Goal: Register for event/course

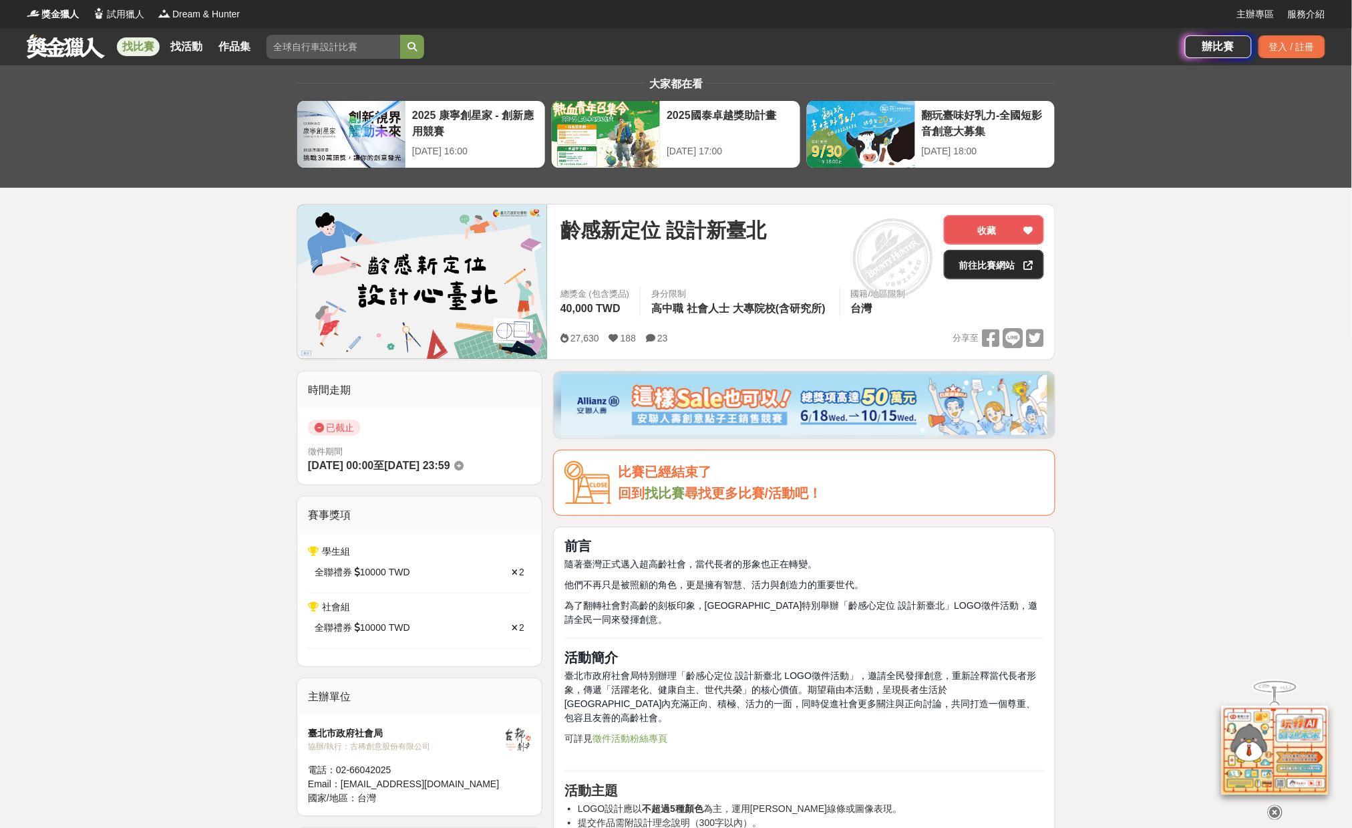
click at [997, 263] on link "前往比賽網站" at bounding box center [994, 264] width 100 height 29
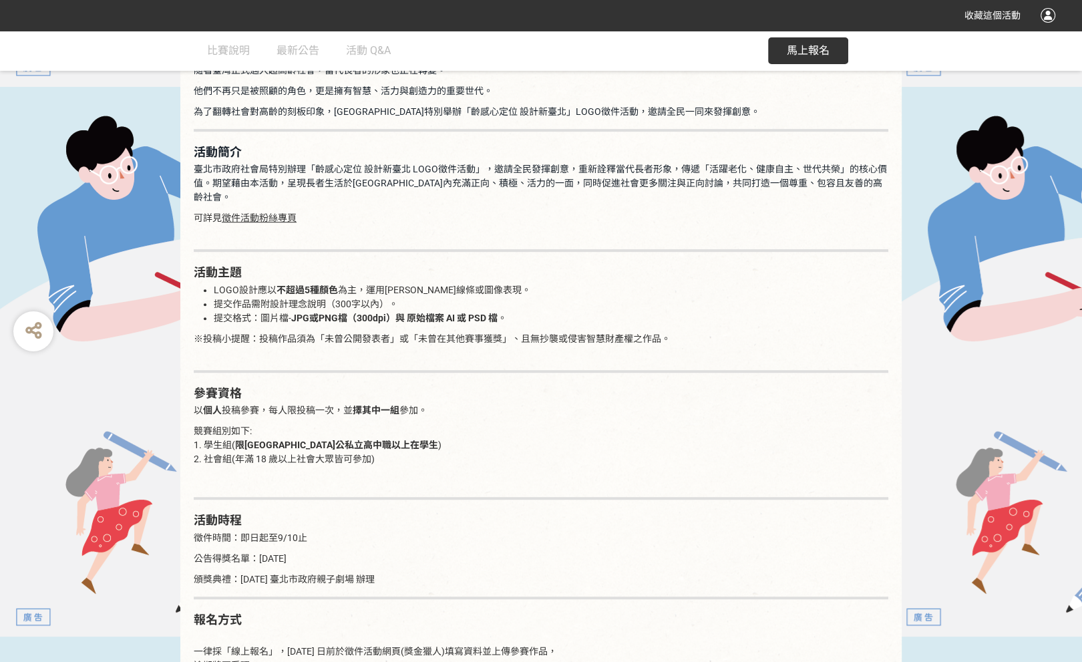
scroll to position [868, 0]
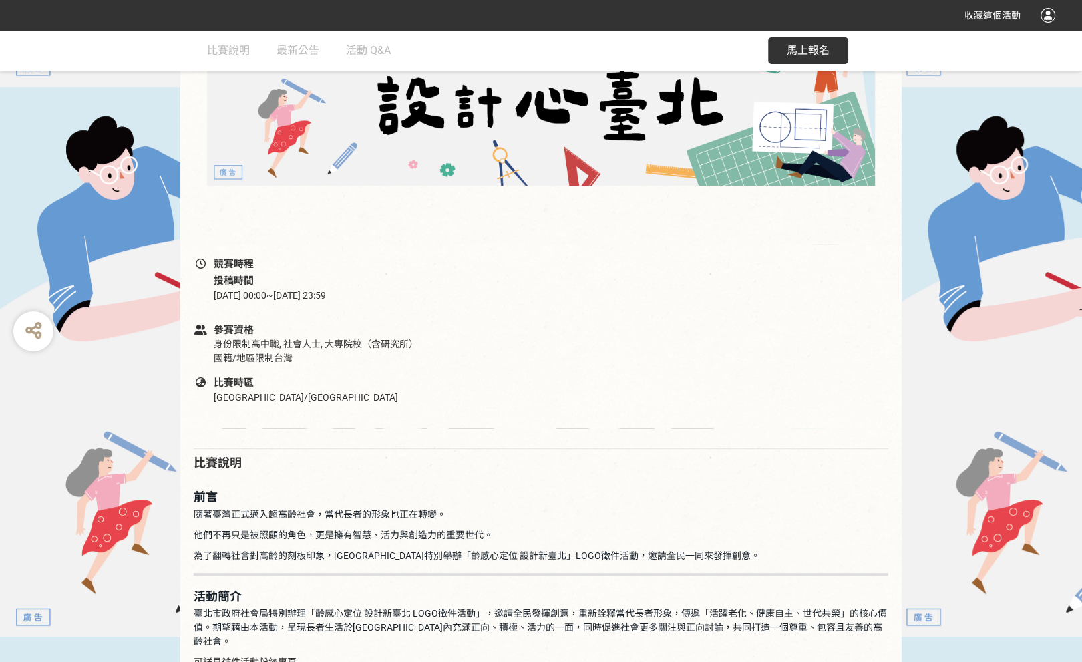
click at [812, 53] on span "馬上報名" at bounding box center [808, 50] width 43 height 13
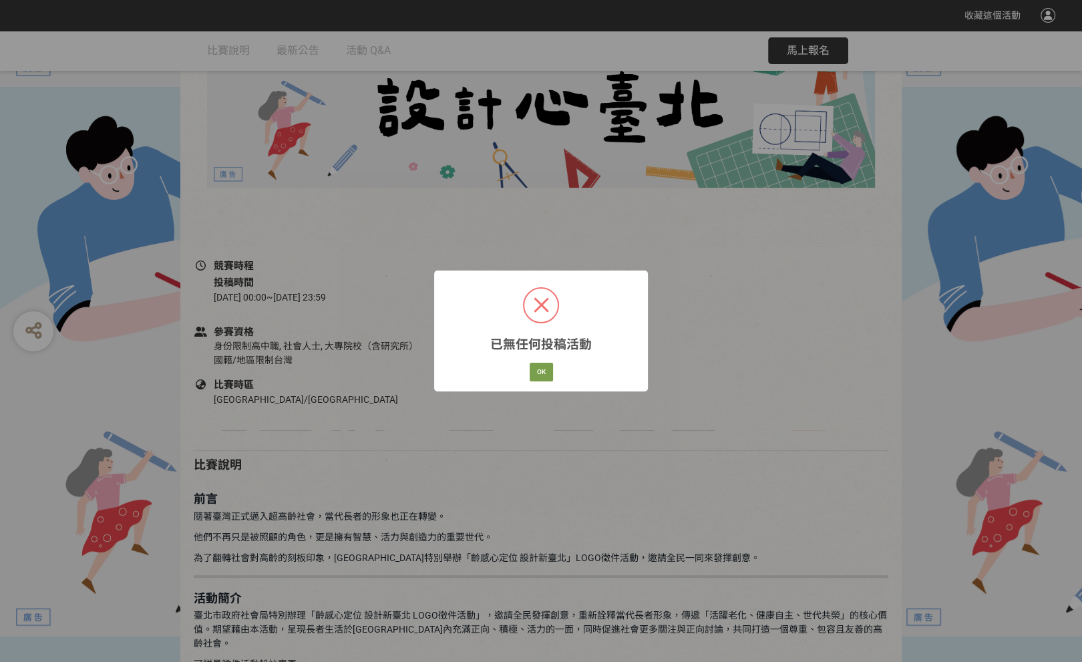
scroll to position [334, 0]
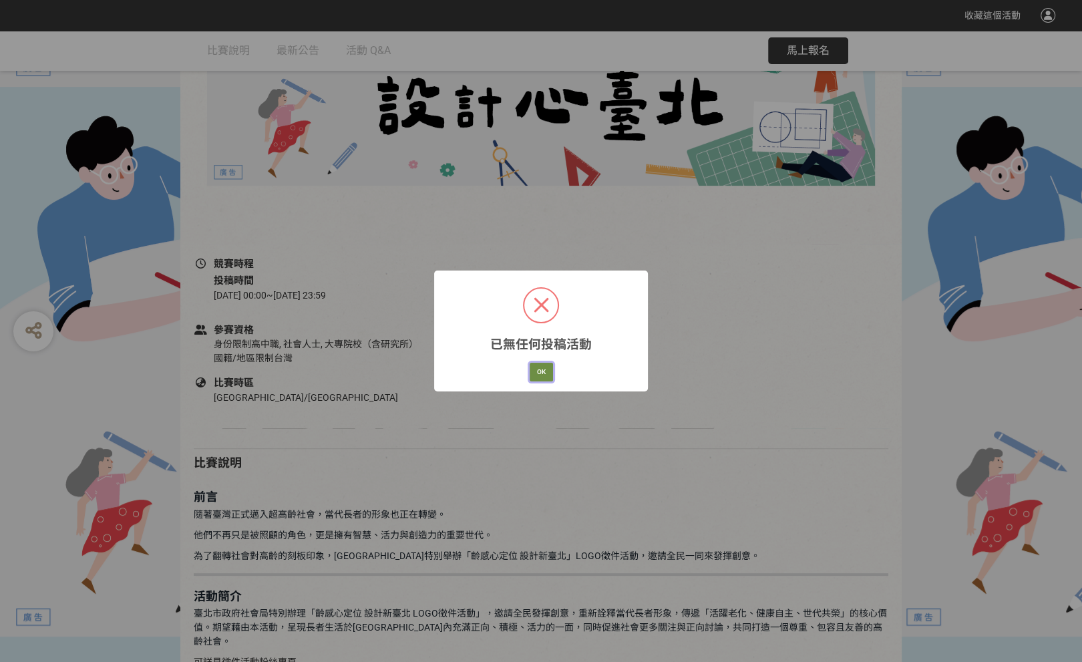
click at [548, 367] on button "OK" at bounding box center [541, 372] width 23 height 19
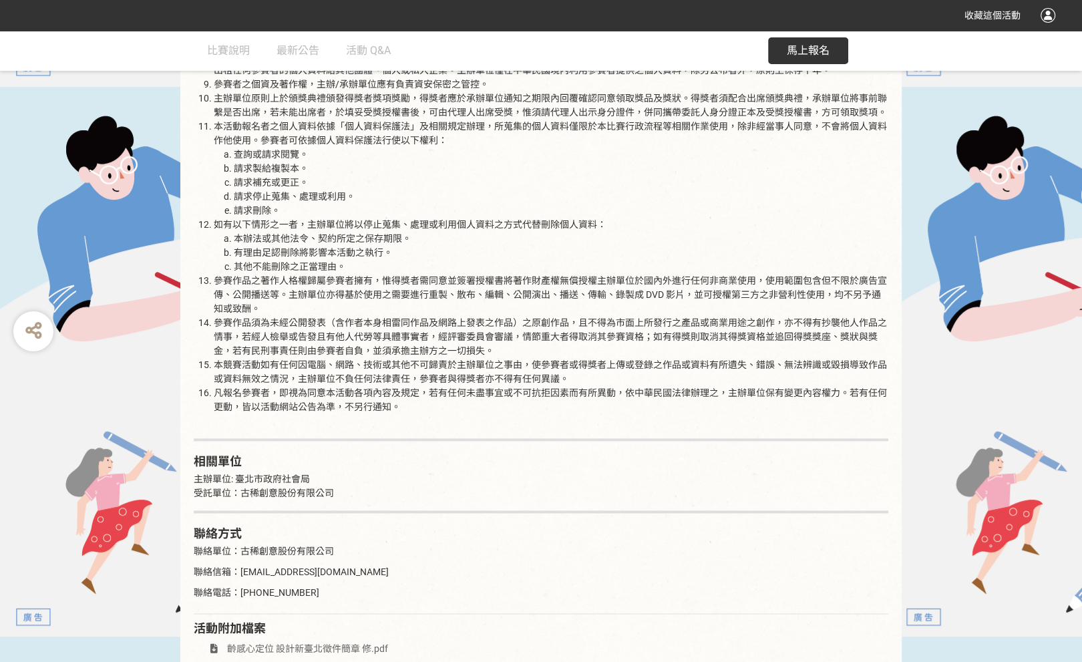
scroll to position [2046, 0]
